Goal: Connect with others: Connect with others

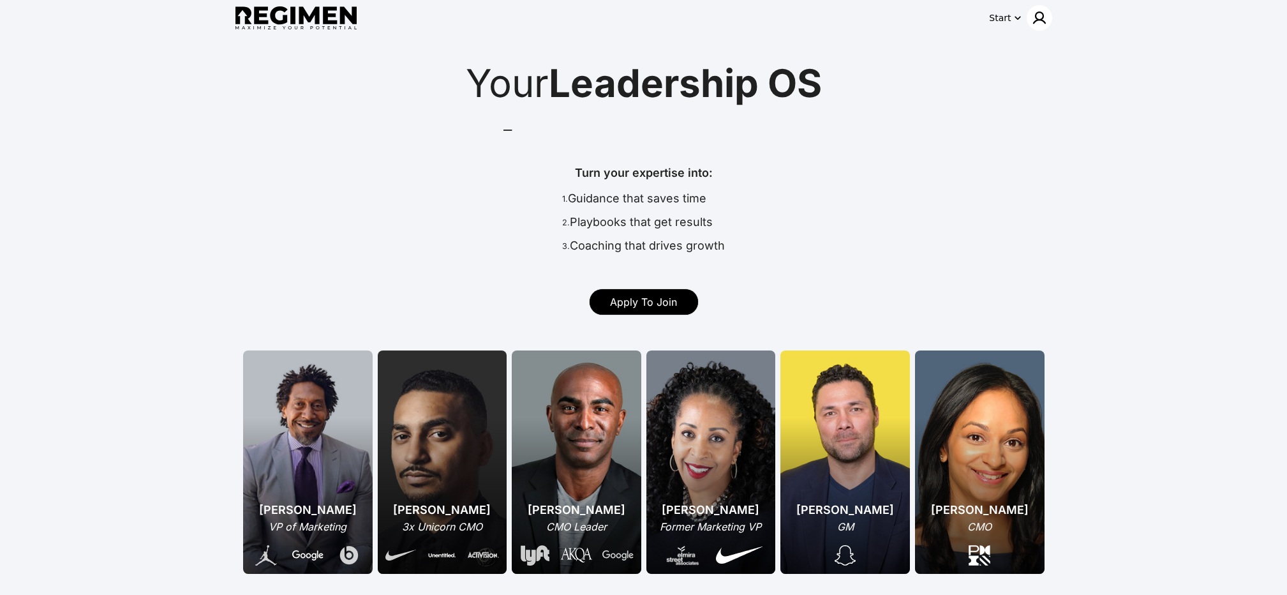
click at [1034, 23] on img at bounding box center [1039, 17] width 15 height 15
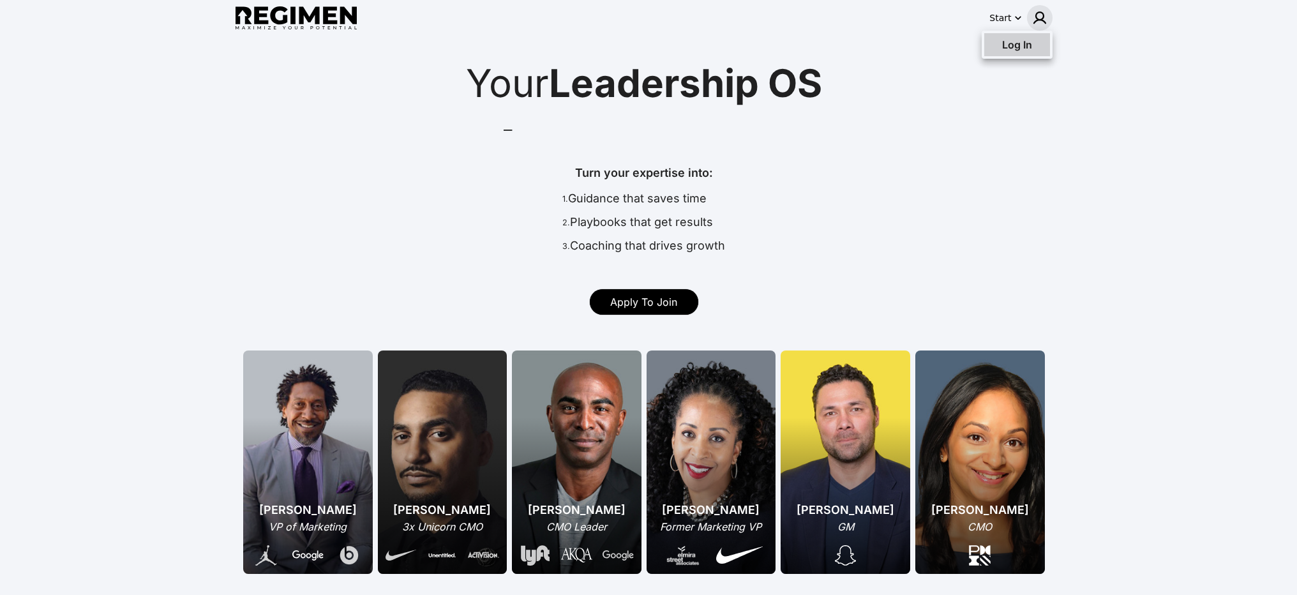
click at [1032, 54] on div "Log In" at bounding box center [1017, 44] width 66 height 23
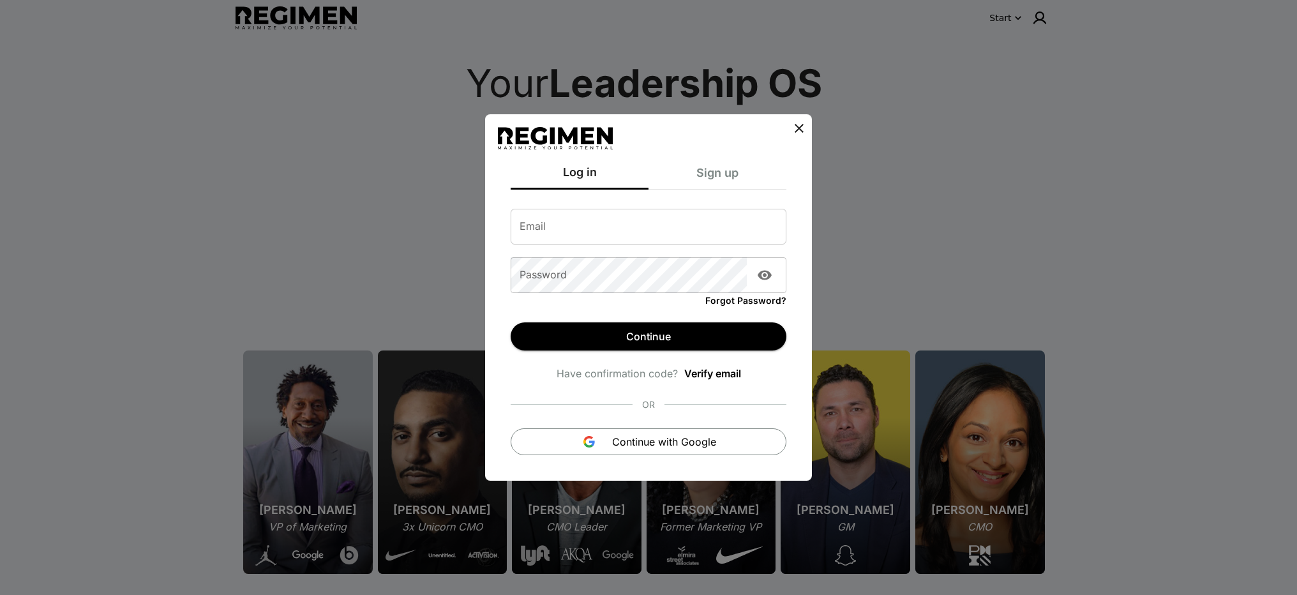
type input "**********"
click at [726, 456] on div "**********" at bounding box center [648, 321] width 327 height 317
click at [724, 448] on button "Continue with Google" at bounding box center [649, 441] width 276 height 27
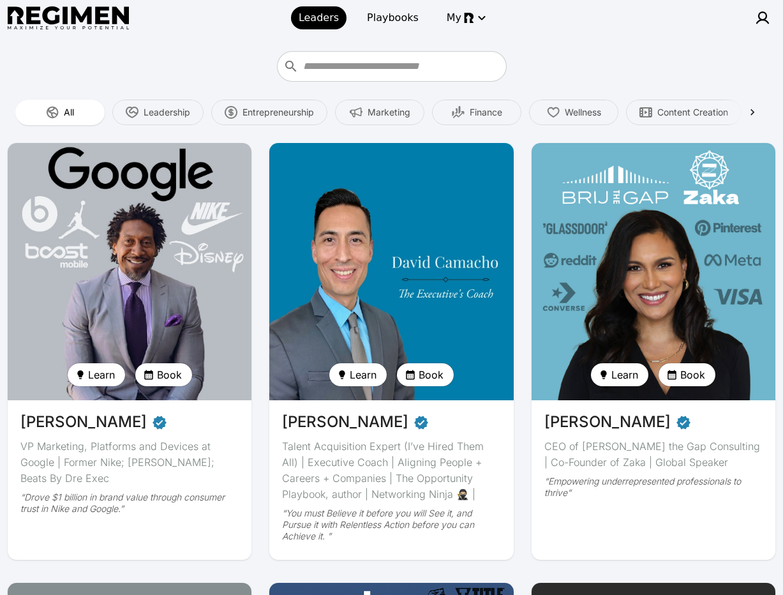
click at [227, 264] on img at bounding box center [129, 271] width 251 height 265
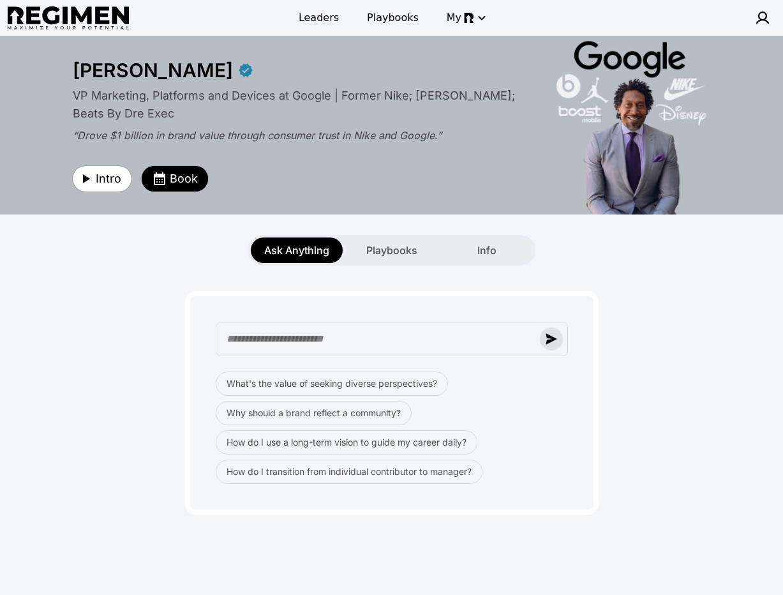
click at [554, 341] on img "button" at bounding box center [551, 338] width 11 height 11
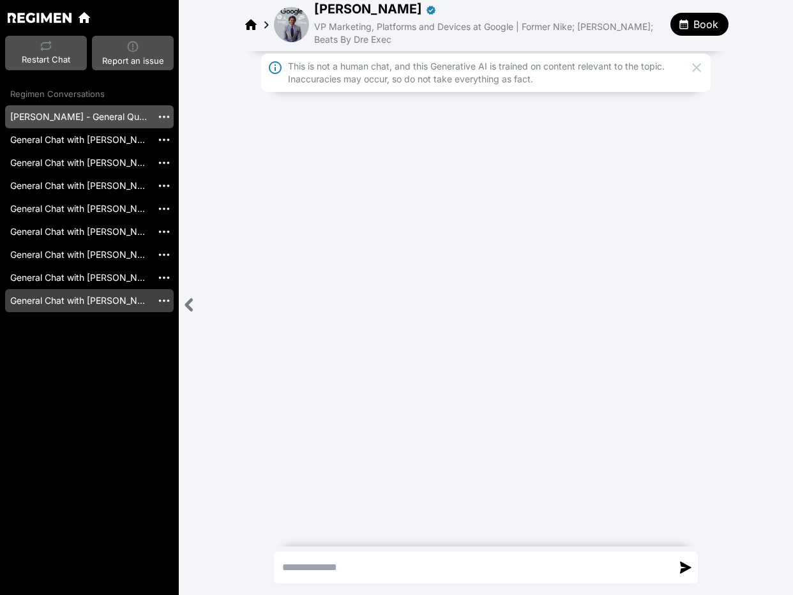
click at [103, 292] on link "General Chat with Daryl Butler [20250505_144017]" at bounding box center [78, 300] width 147 height 23
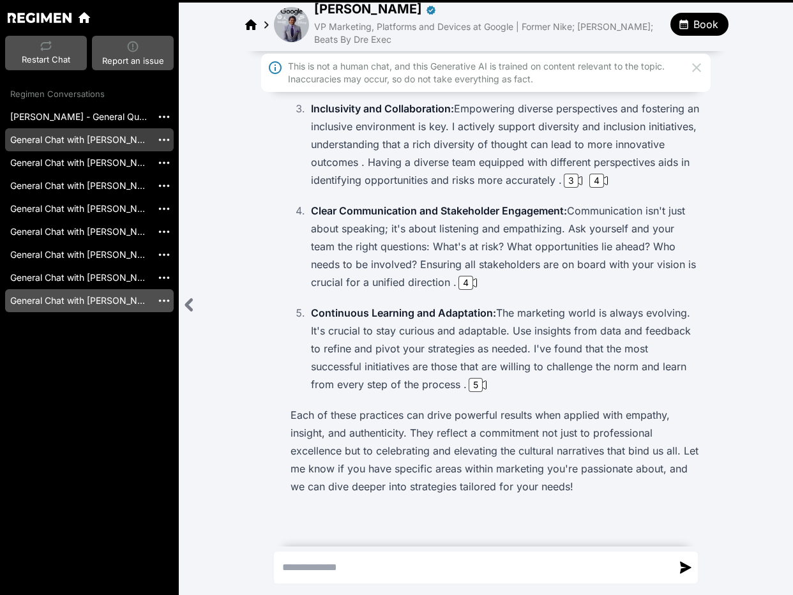
click at [89, 142] on link "General Chat with Daryl Butler [20250820_141519]" at bounding box center [78, 139] width 147 height 23
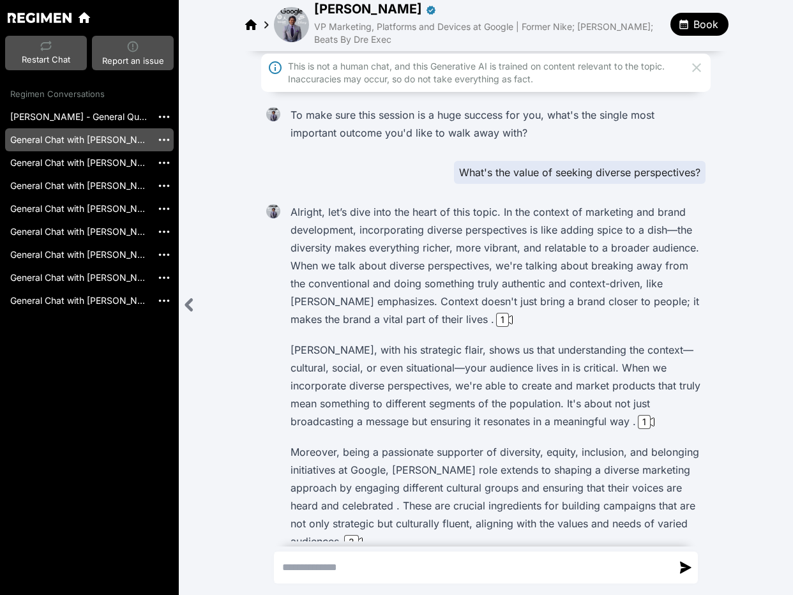
click at [282, 31] on img at bounding box center [291, 24] width 35 height 35
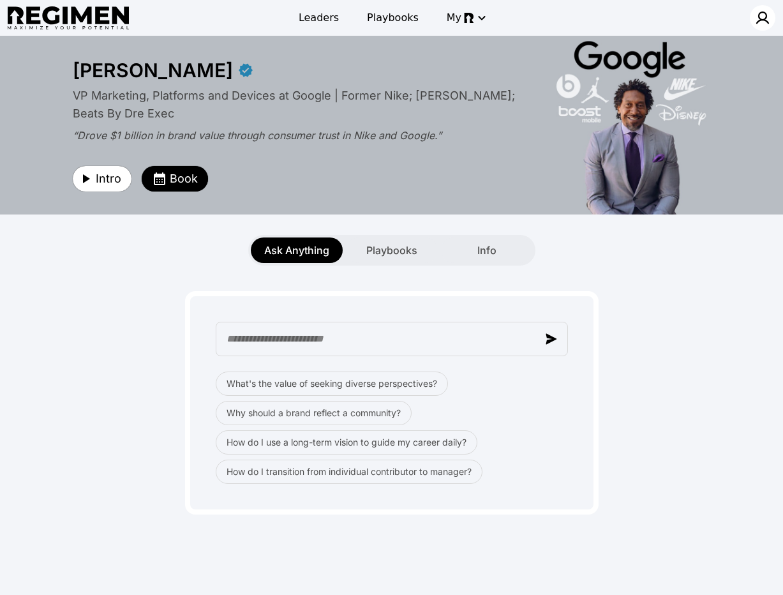
click at [763, 23] on img at bounding box center [762, 17] width 15 height 15
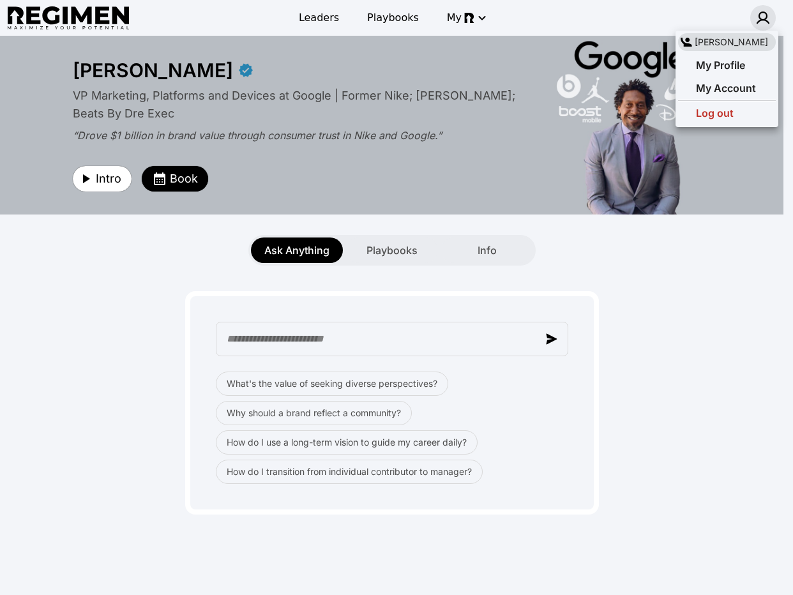
click at [764, 19] on div at bounding box center [396, 297] width 793 height 595
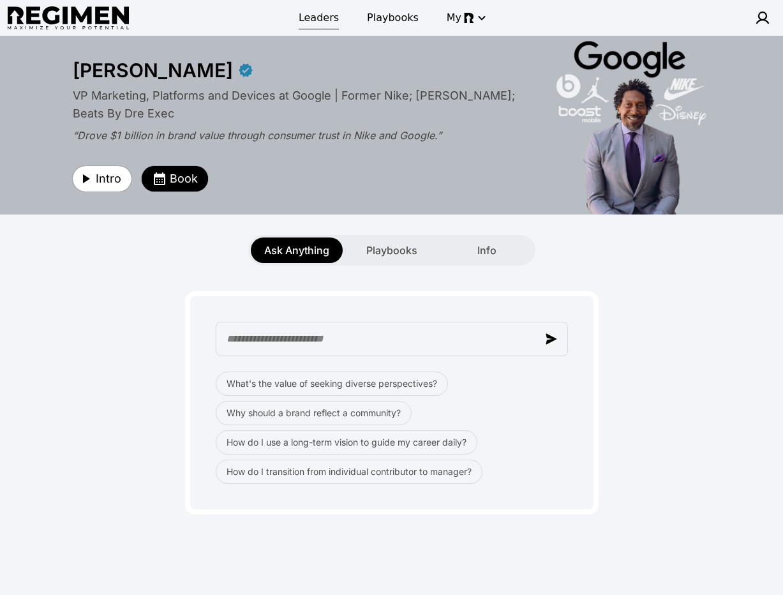
click at [324, 23] on span "Leaders" at bounding box center [319, 17] width 40 height 15
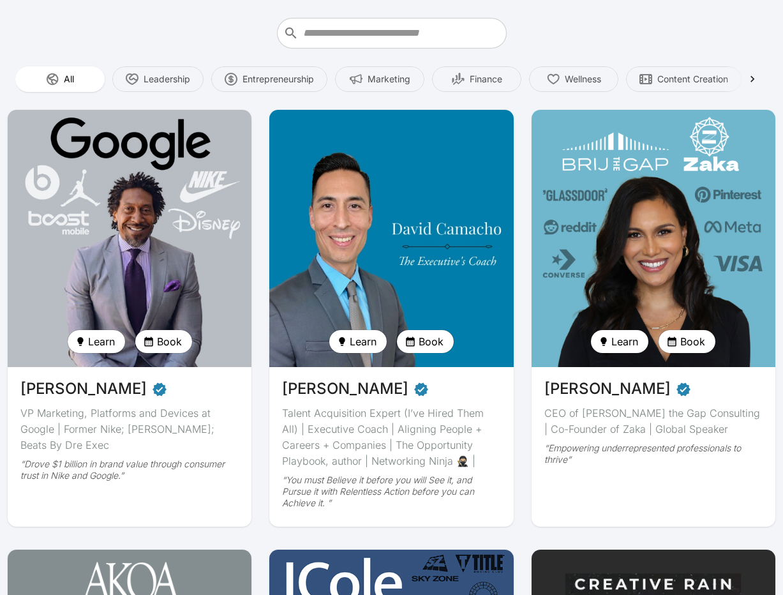
scroll to position [425, 0]
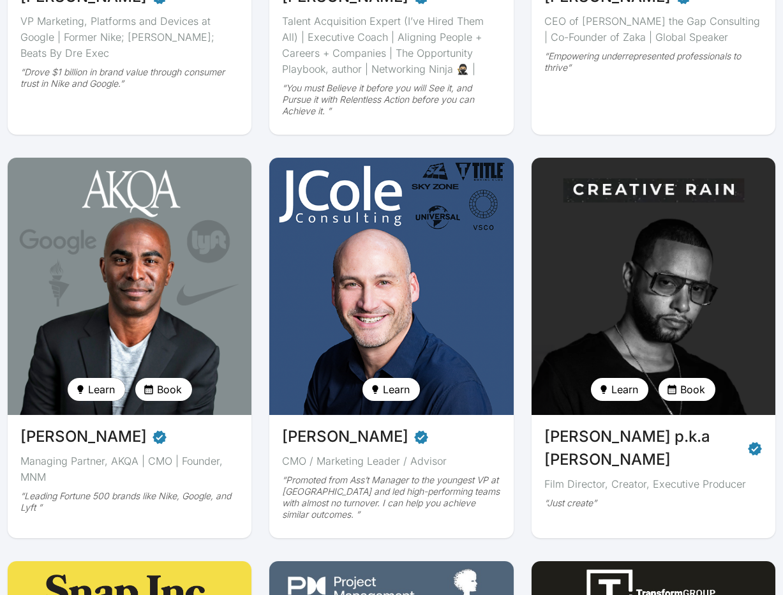
click at [652, 320] on img at bounding box center [653, 286] width 251 height 265
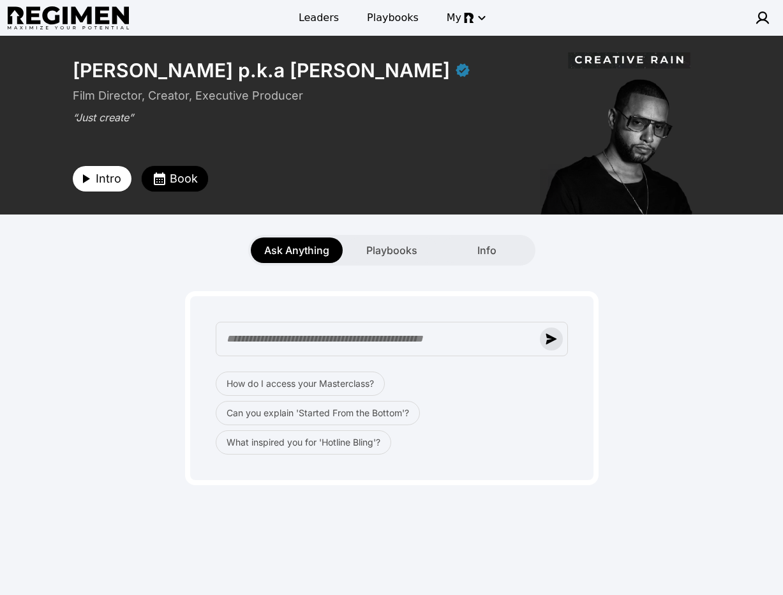
click at [555, 332] on button "button" at bounding box center [551, 338] width 23 height 23
